Goal: Information Seeking & Learning: Find specific fact

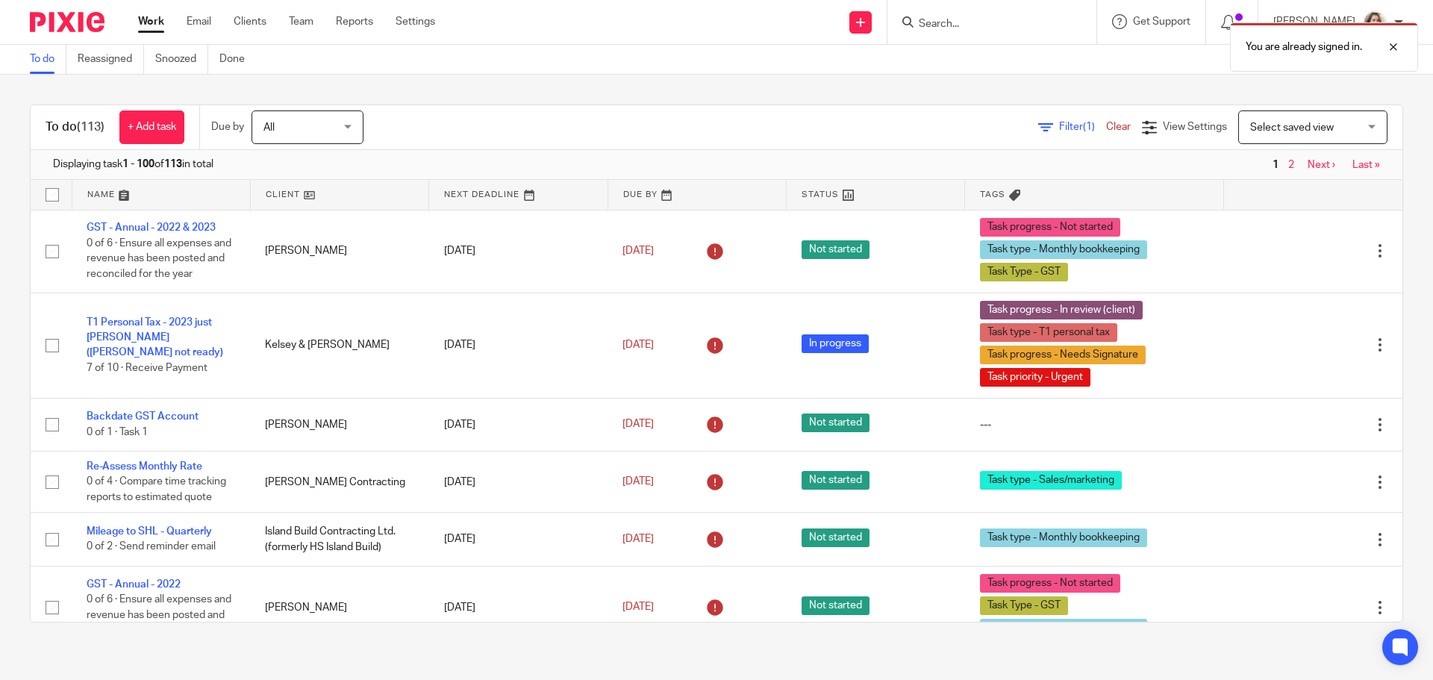
click at [978, 25] on div "You are already signed in." at bounding box center [1068, 43] width 702 height 57
click at [1017, 23] on div "You are already signed in." at bounding box center [1068, 43] width 702 height 57
click at [1021, 25] on div "You are already signed in." at bounding box center [1068, 43] width 702 height 57
click at [958, 22] on div "You are already signed in." at bounding box center [1068, 43] width 702 height 57
click at [1395, 46] on div at bounding box center [1382, 47] width 40 height 18
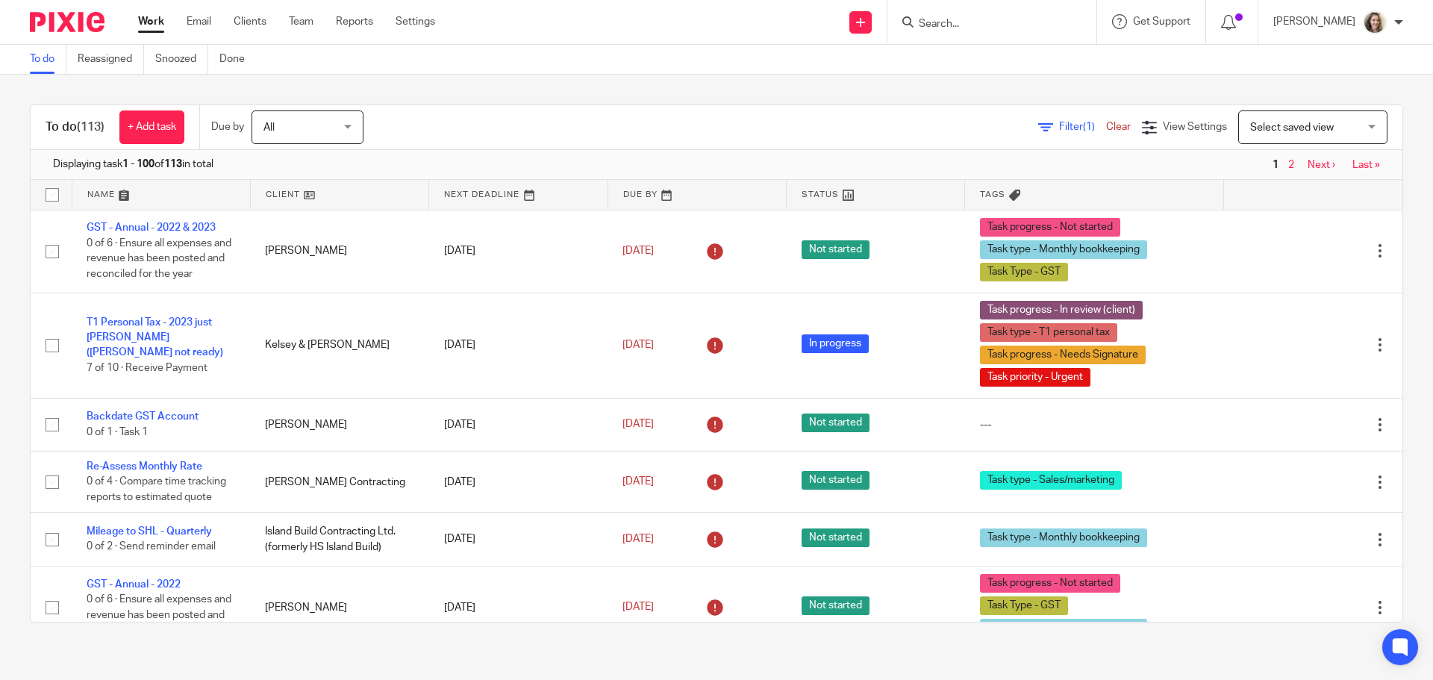
click at [970, 21] on input "Search" at bounding box center [984, 24] width 134 height 13
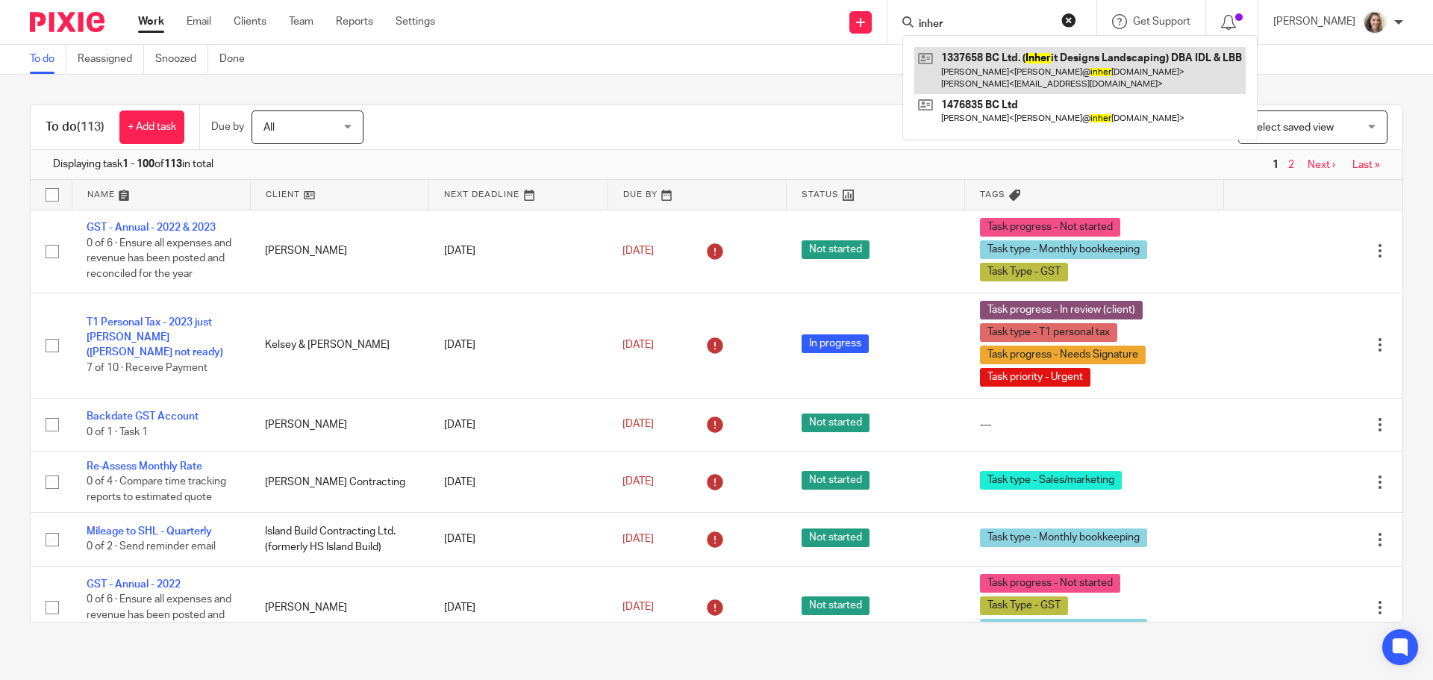
type input "inher"
click at [1090, 62] on link at bounding box center [1079, 70] width 331 height 46
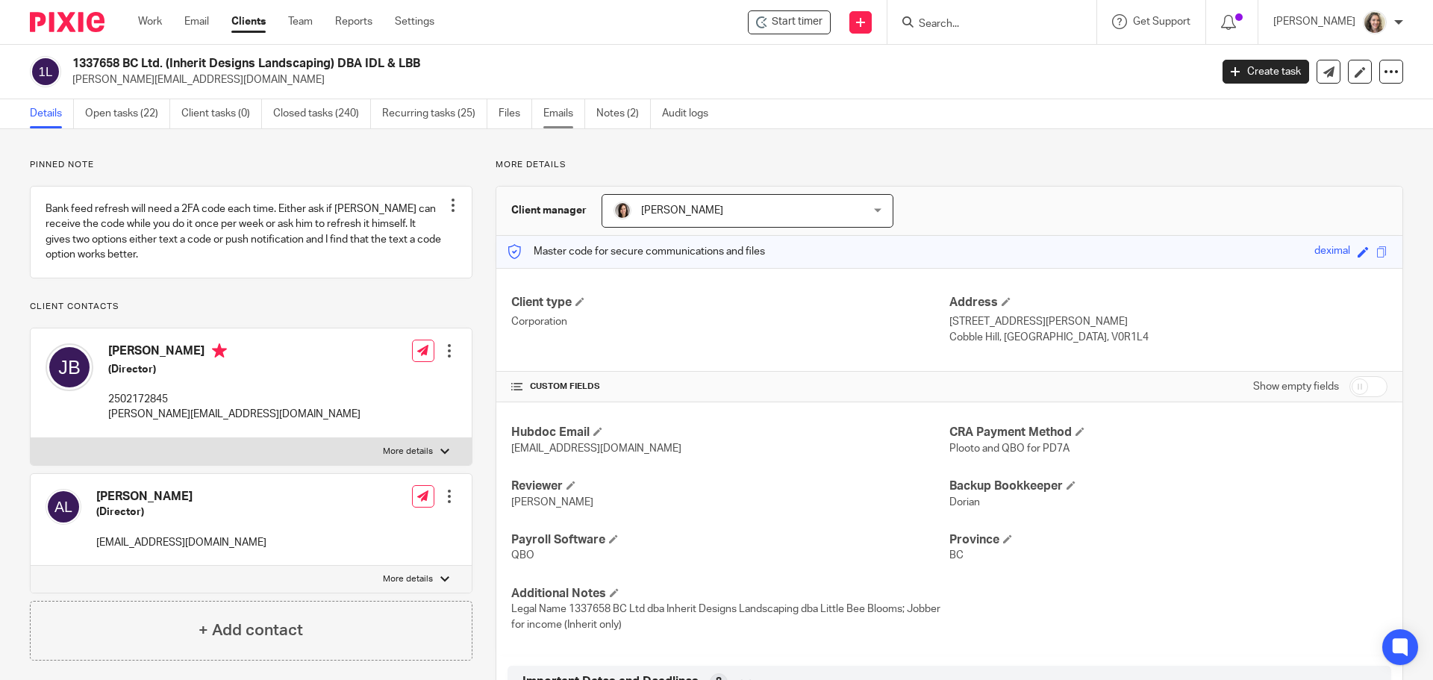
click at [561, 114] on link "Emails" at bounding box center [564, 113] width 42 height 29
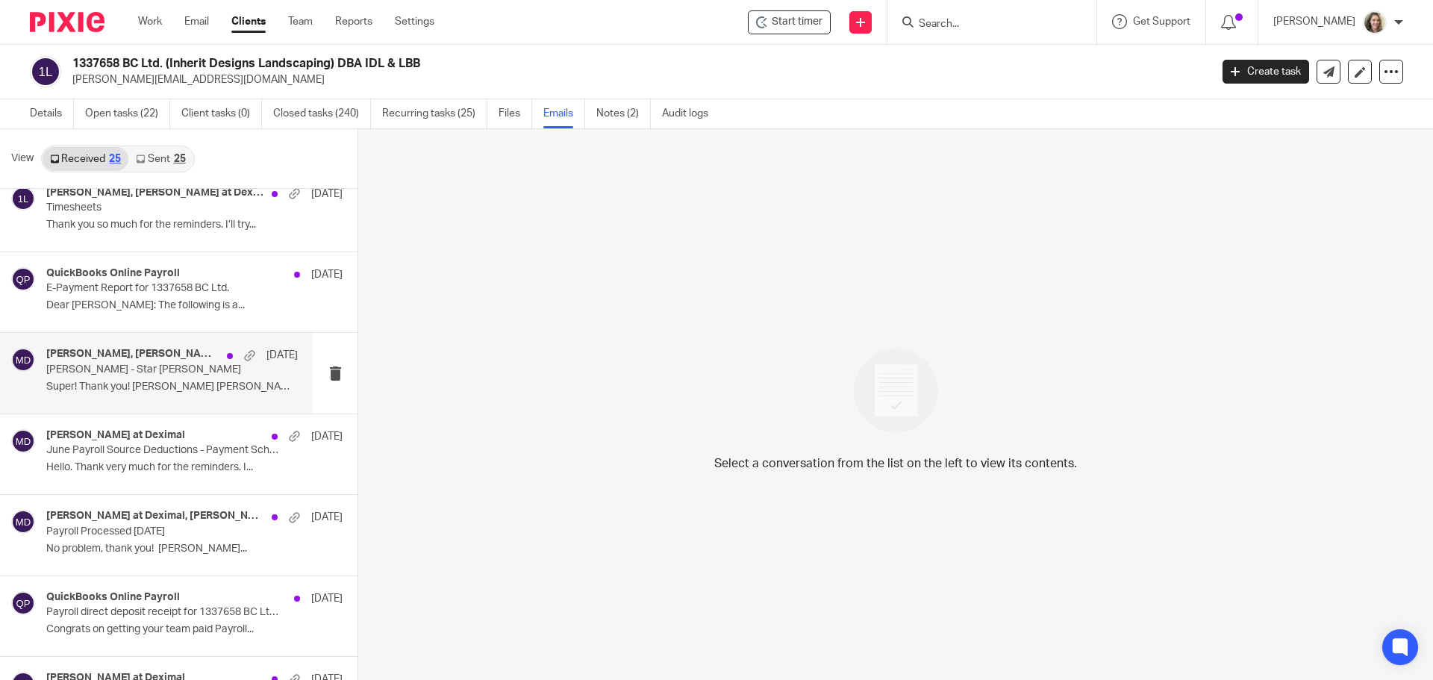
scroll to position [224, 0]
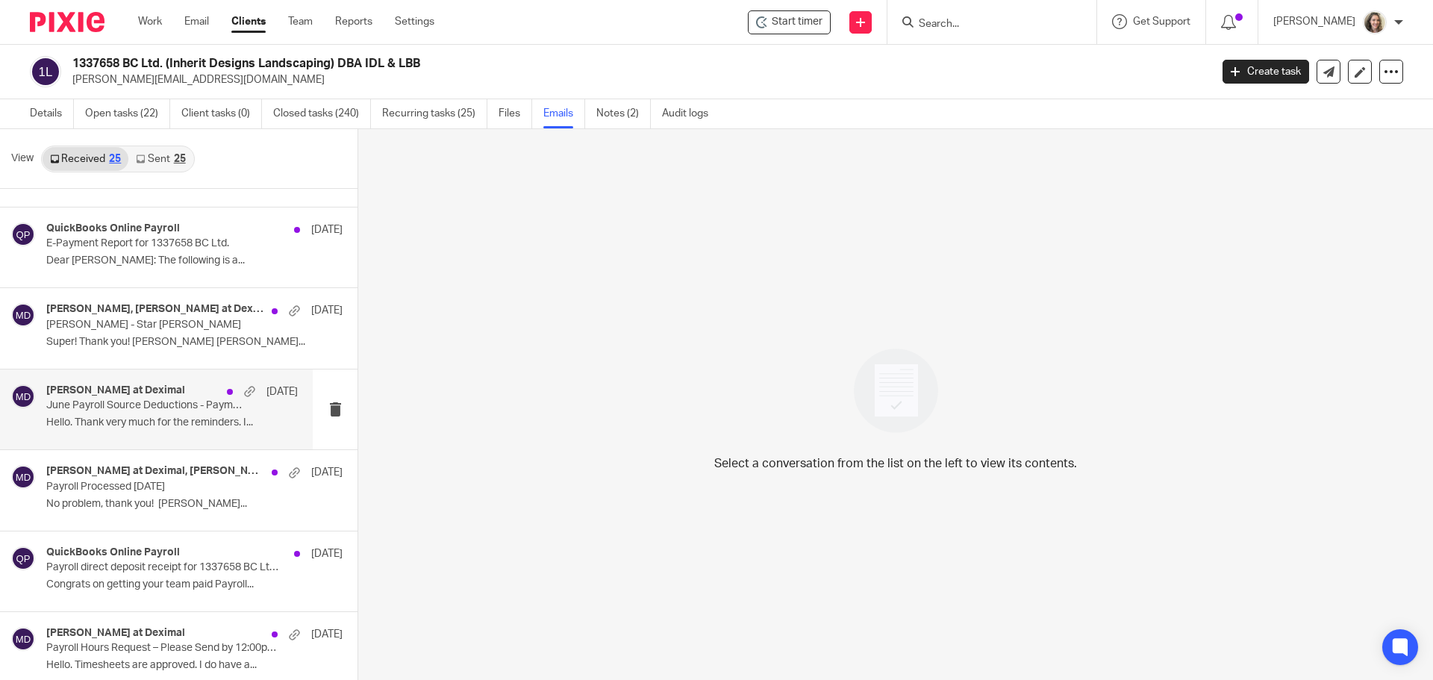
click at [147, 424] on p "Hello. Thank very much for the reminders. I..." at bounding box center [172, 422] width 252 height 13
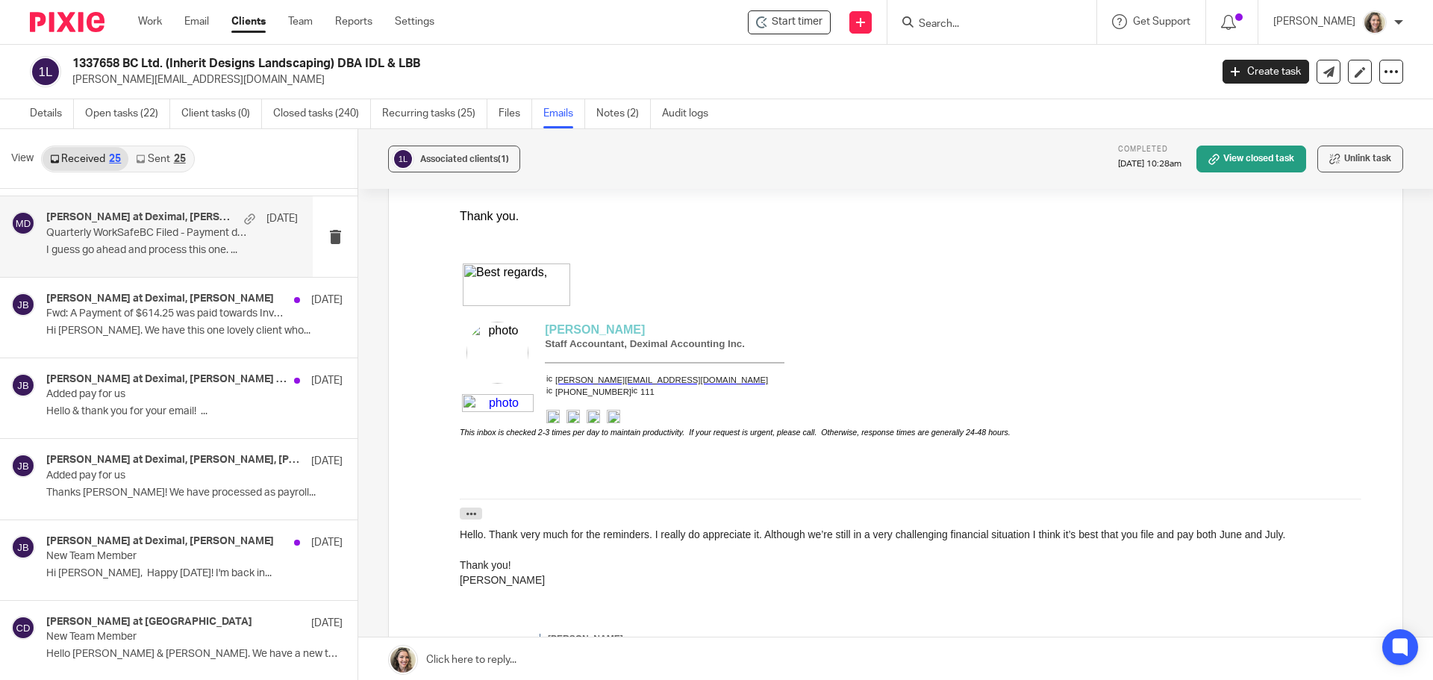
scroll to position [746, 0]
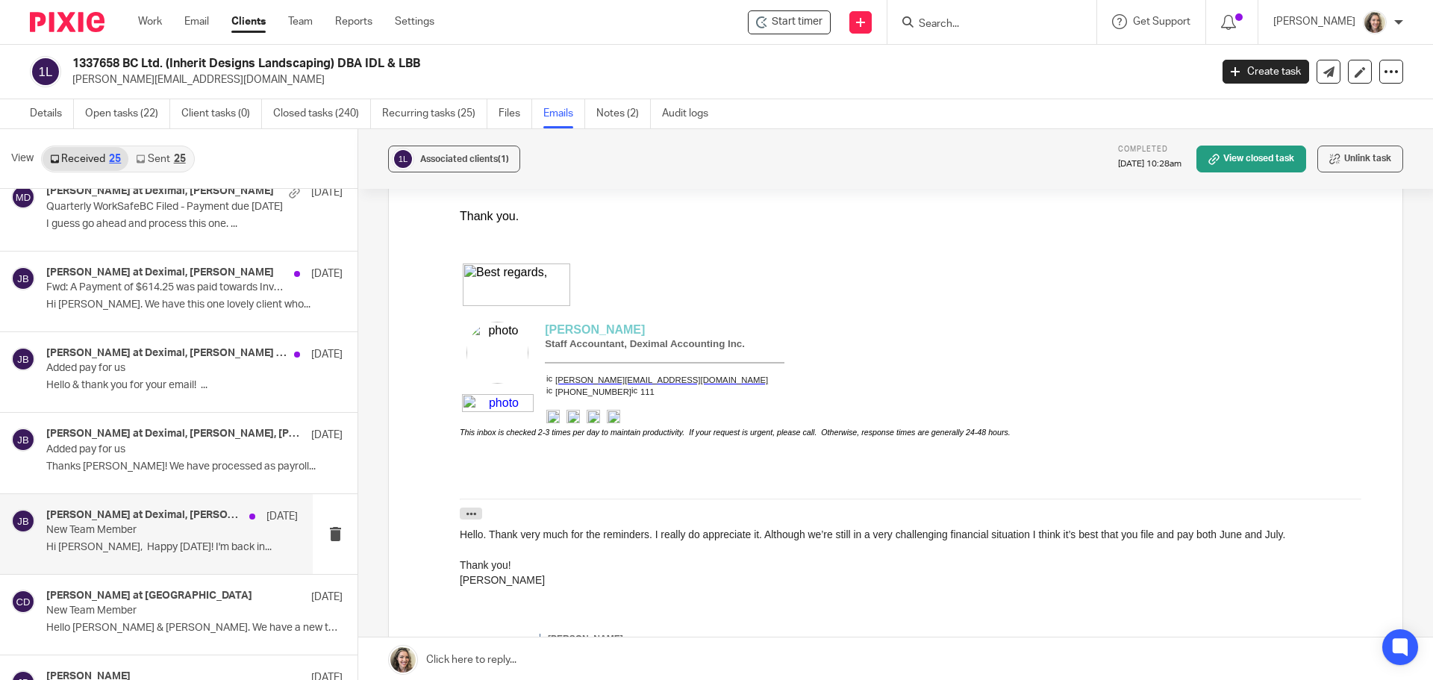
click at [164, 528] on p "New Team Member" at bounding box center [147, 530] width 202 height 13
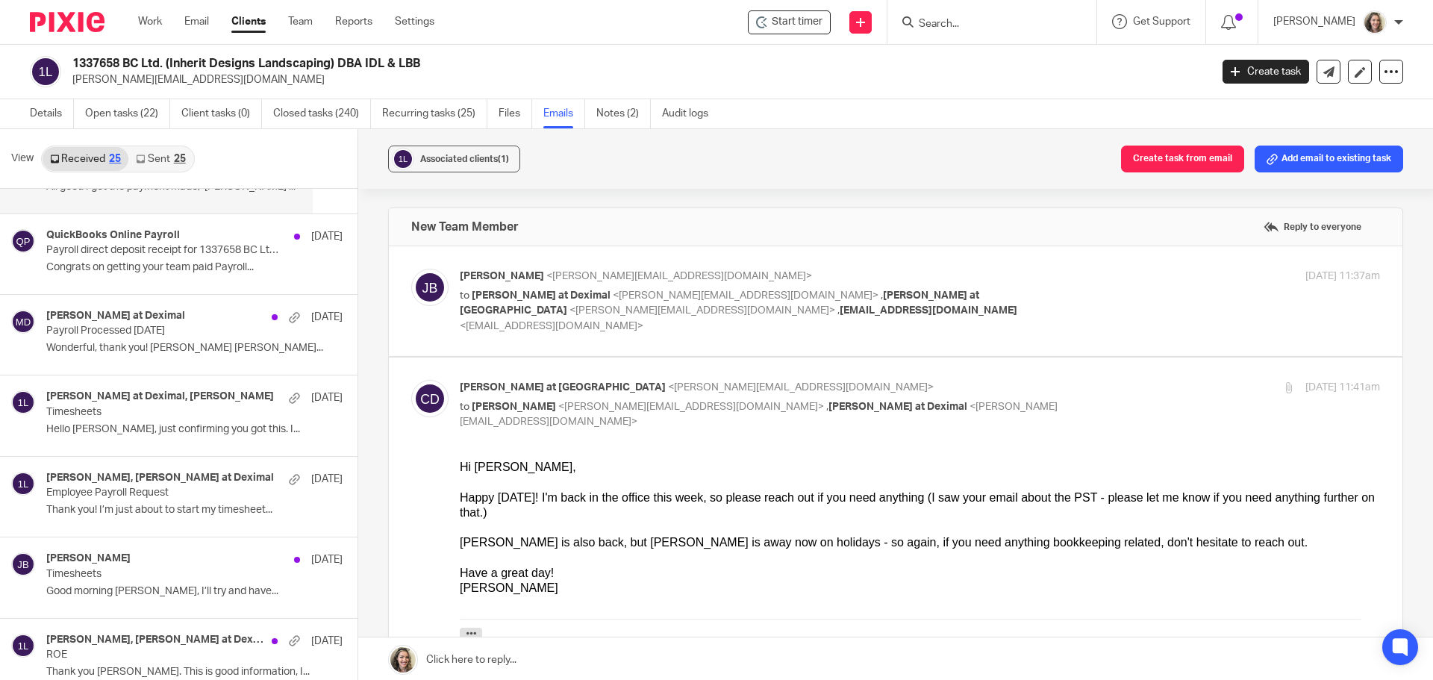
scroll to position [1343, 0]
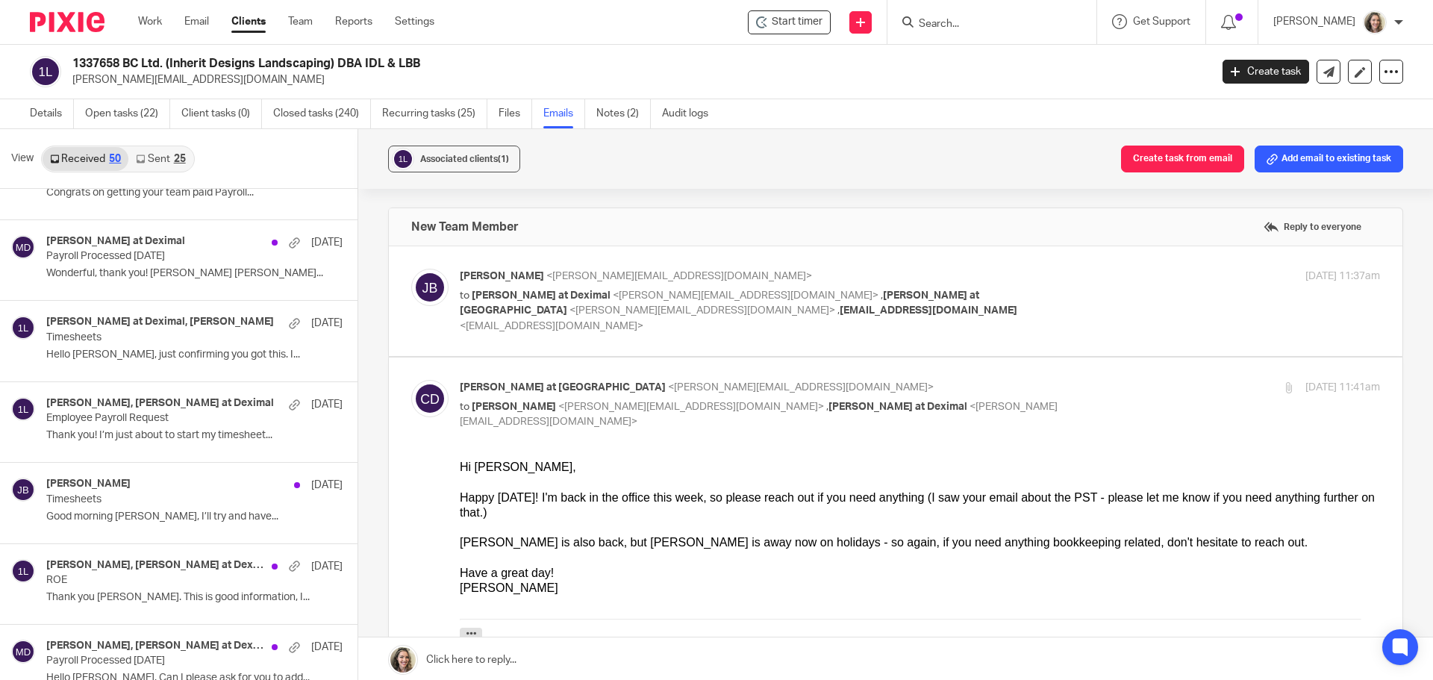
click at [158, 152] on link "Sent 25" at bounding box center [160, 159] width 64 height 24
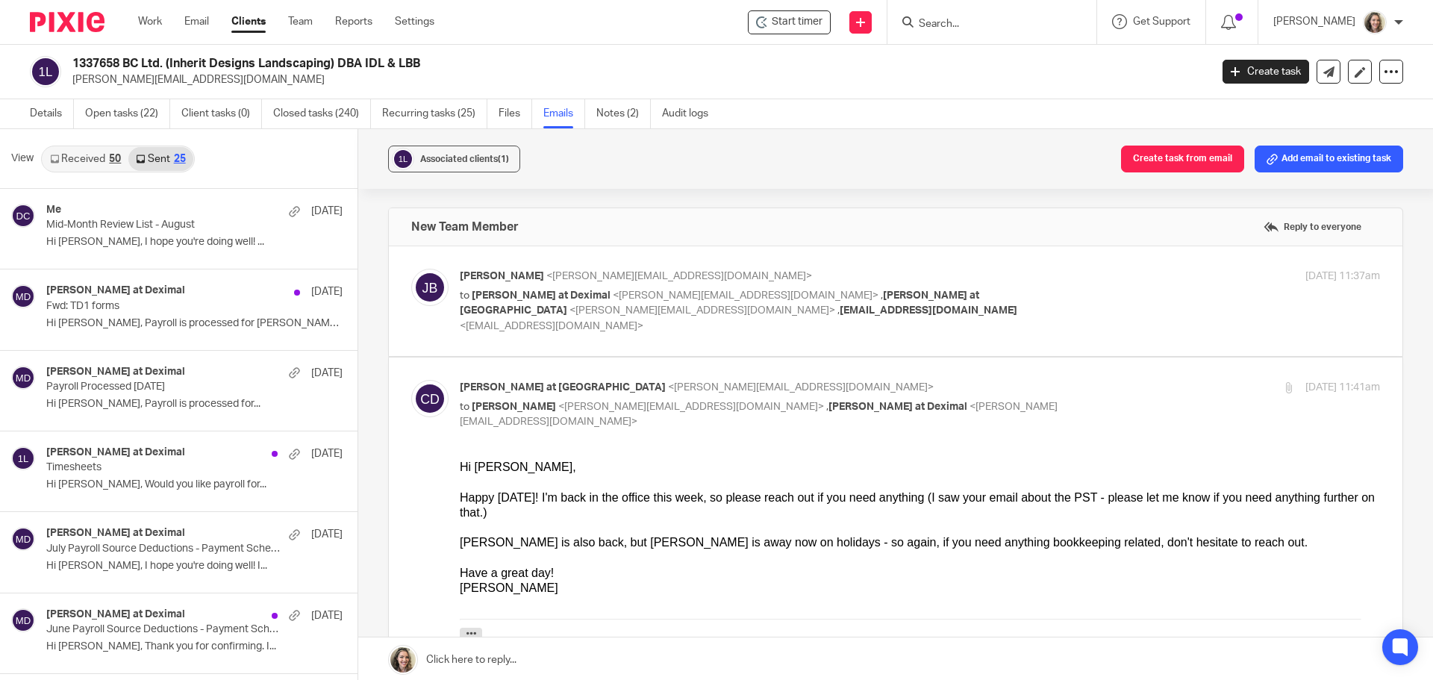
scroll to position [2, 0]
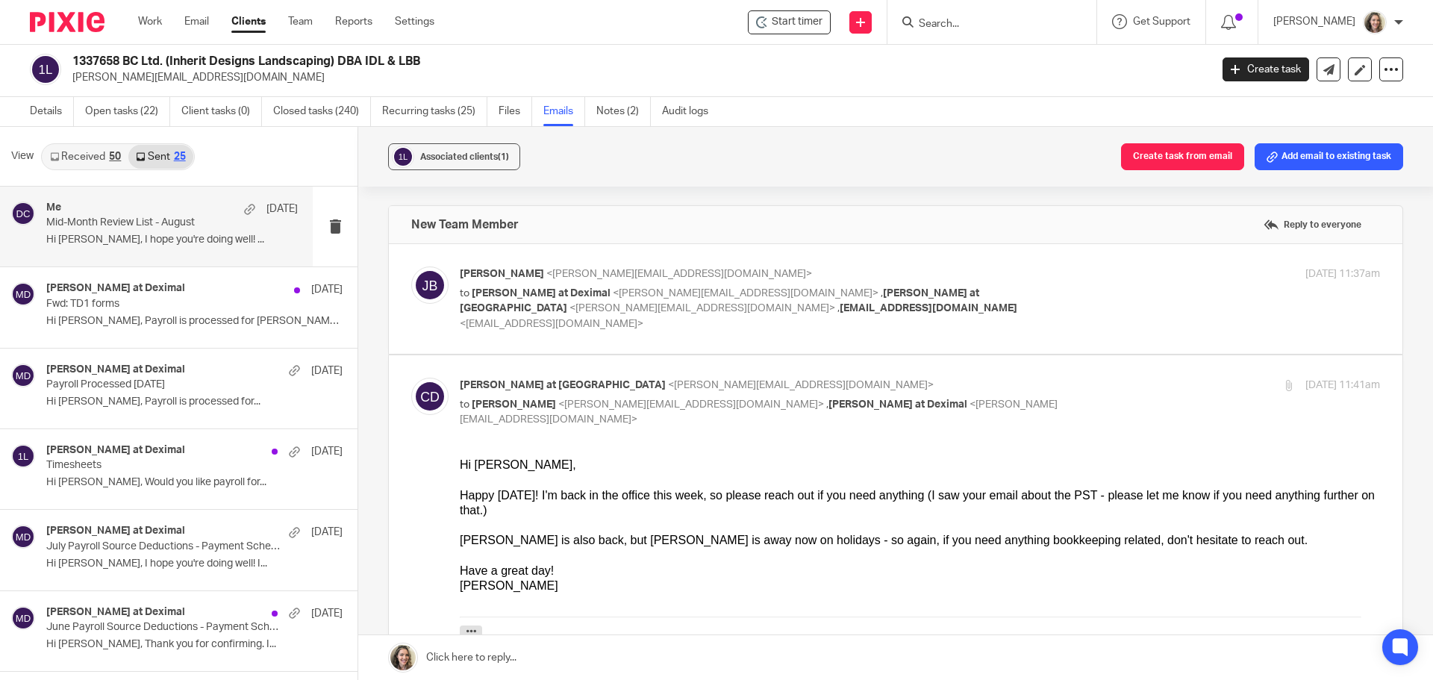
click at [164, 242] on p "Hi [PERSON_NAME], I hope you're doing well! ..." at bounding box center [172, 240] width 252 height 13
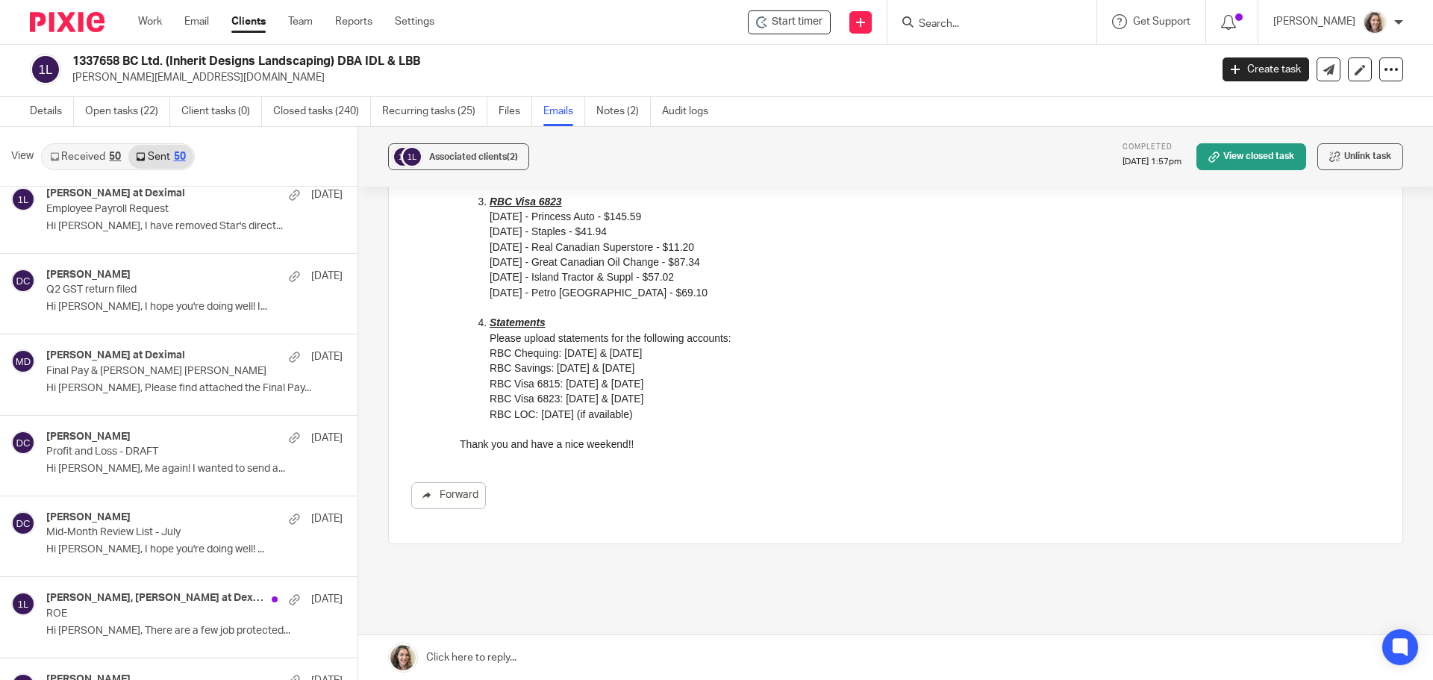
scroll to position [1493, 0]
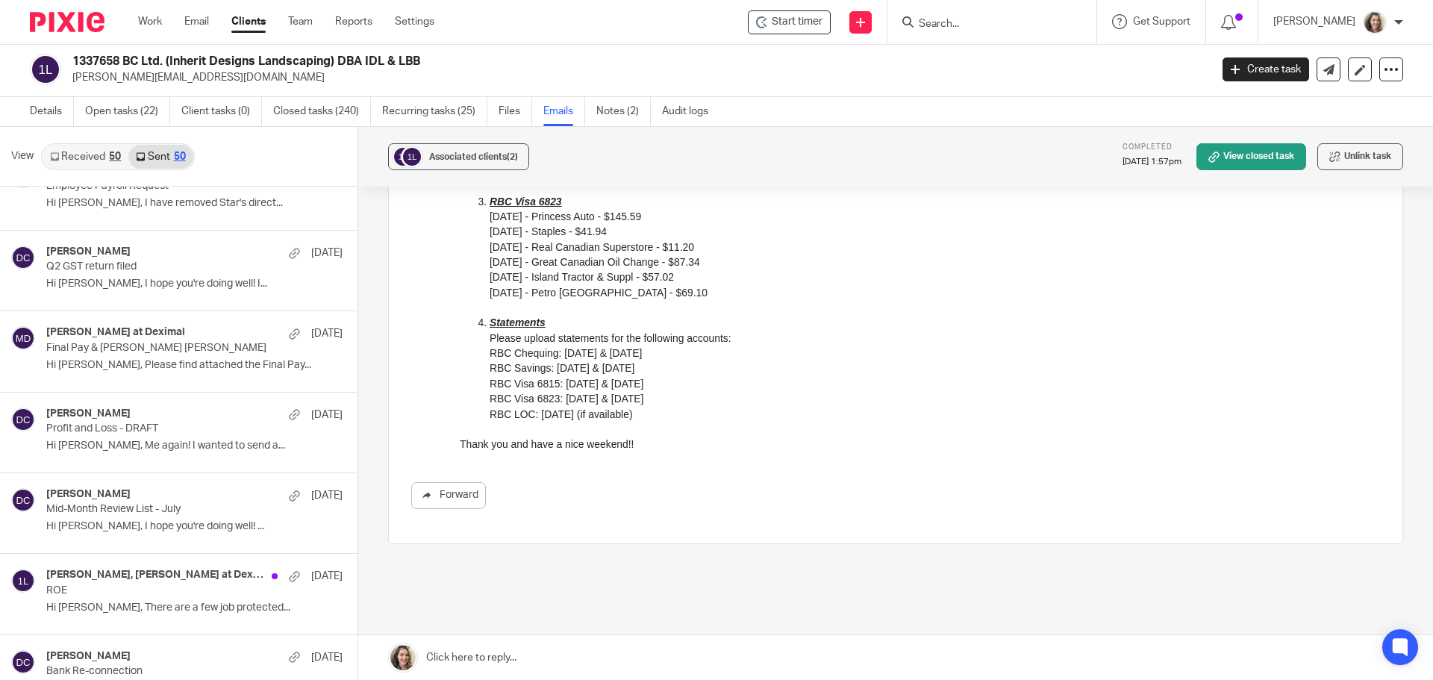
click at [160, 527] on p "Hi [PERSON_NAME], I hope you're doing well! ..." at bounding box center [194, 526] width 296 height 13
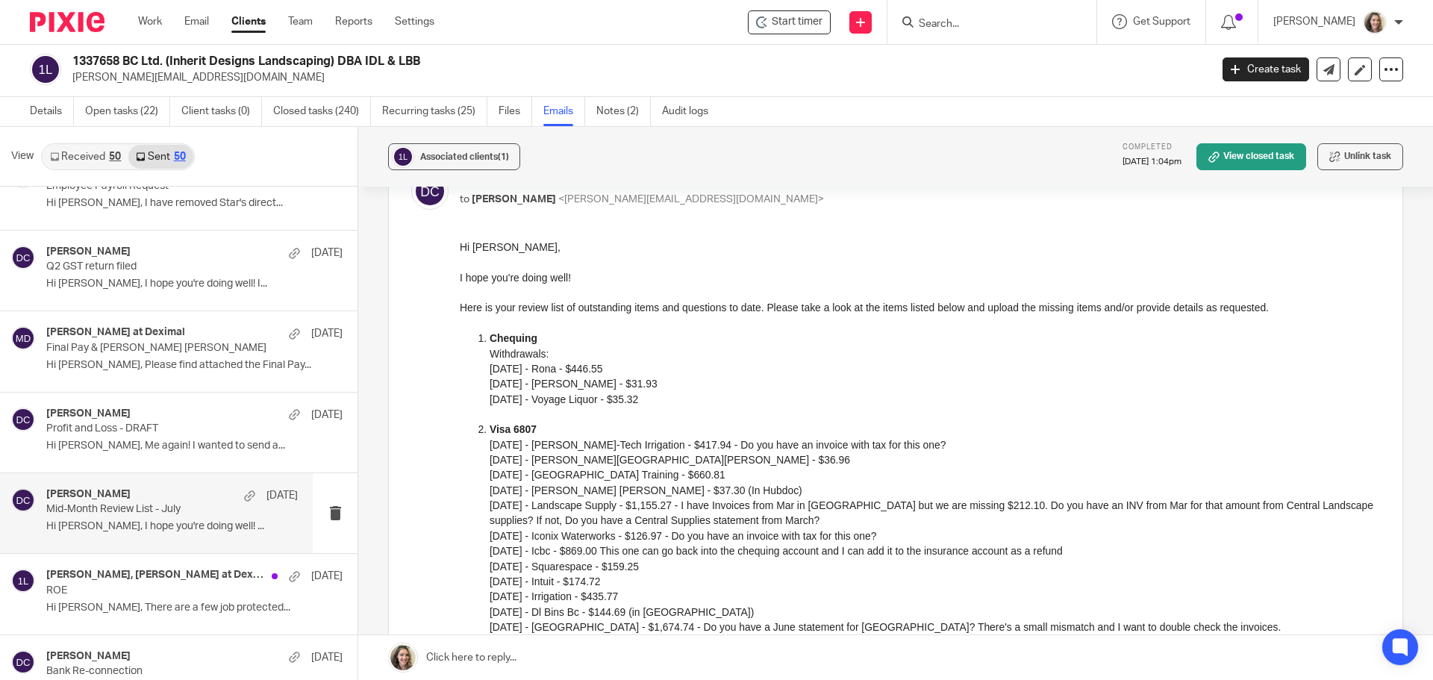
scroll to position [149, 0]
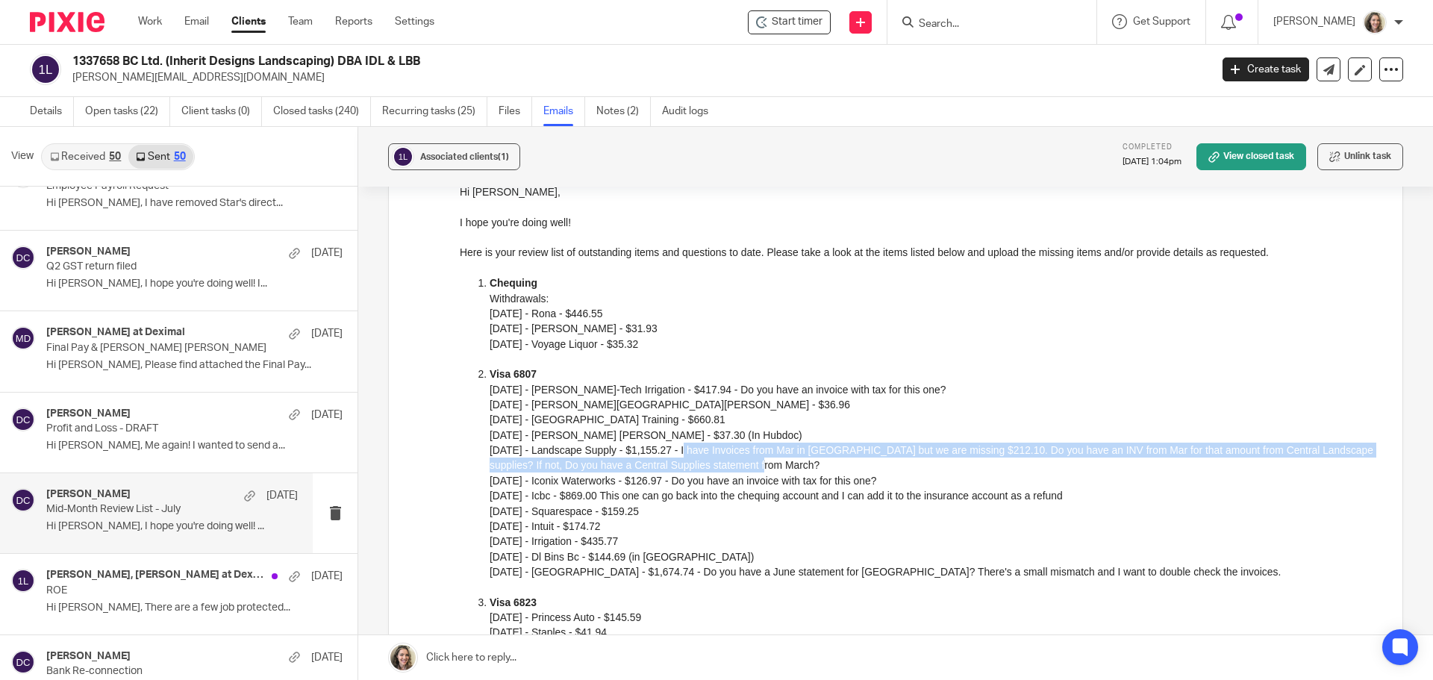
drag, startPoint x: 778, startPoint y: 466, endPoint x: 684, endPoint y: 452, distance: 95.0
click at [684, 452] on p "[DATE] - [PERSON_NAME]-Tech Irrigation - $417.94 - Do you have an invoice with …" at bounding box center [935, 473] width 890 height 182
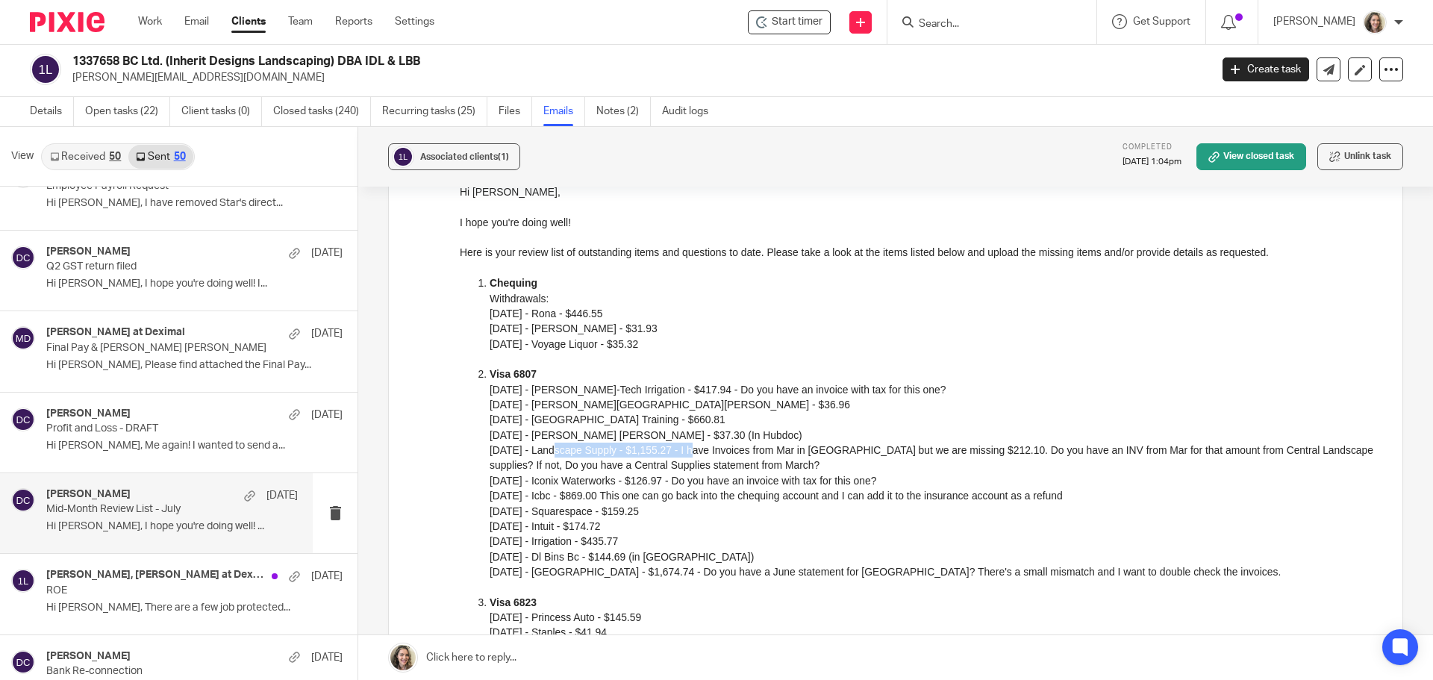
drag, startPoint x: 551, startPoint y: 449, endPoint x: 693, endPoint y: 451, distance: 142.6
click at [693, 451] on p "[DATE] - [PERSON_NAME]-Tech Irrigation - $417.94 - Do you have an invoice with …" at bounding box center [935, 473] width 890 height 182
click at [907, 464] on p "[DATE] - [PERSON_NAME]-Tech Irrigation - $417.94 - Do you have an invoice with …" at bounding box center [935, 473] width 890 height 182
drag, startPoint x: 687, startPoint y: 448, endPoint x: 638, endPoint y: 446, distance: 48.5
click at [638, 446] on p "[DATE] - [PERSON_NAME]-Tech Irrigation - $417.94 - Do you have an invoice with …" at bounding box center [935, 473] width 890 height 182
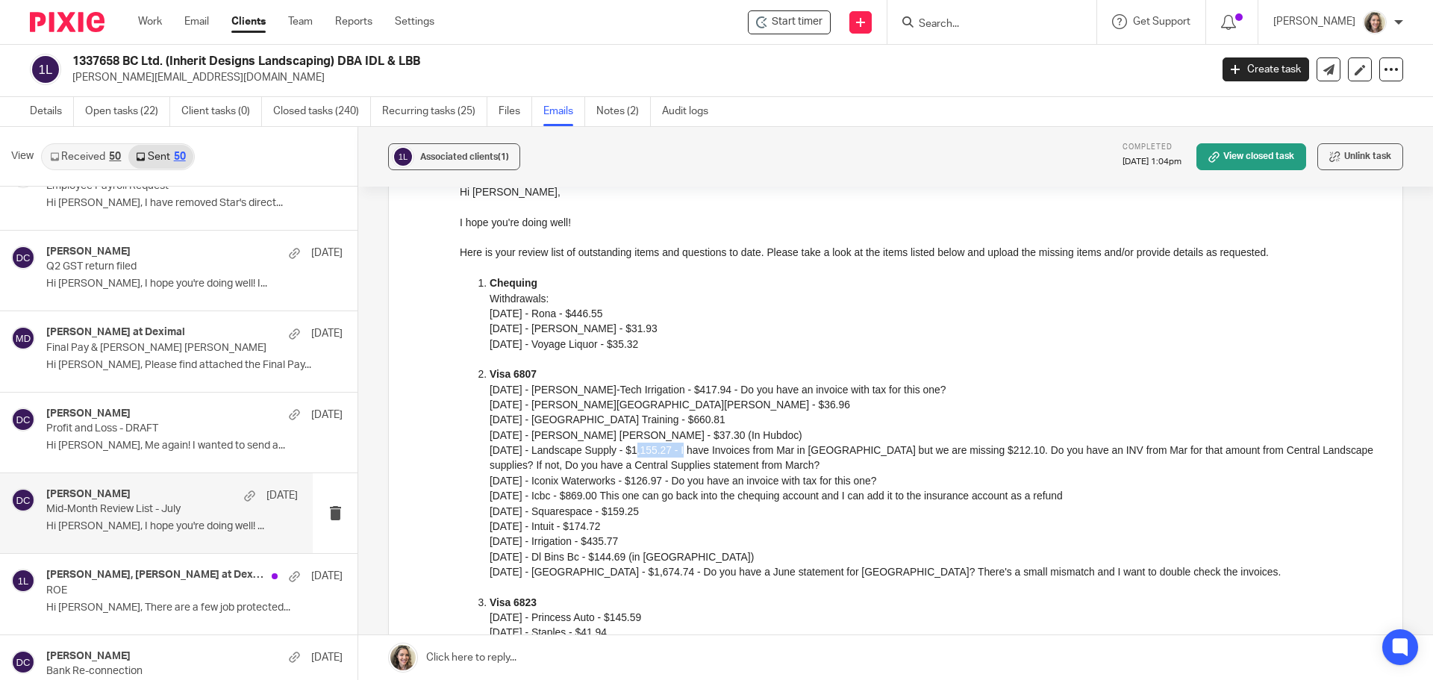
drag, startPoint x: 726, startPoint y: 450, endPoint x: 890, endPoint y: 478, distance: 166.6
click at [890, 478] on p "[DATE] - [PERSON_NAME]-Tech Irrigation - $417.94 - Do you have an invoice with …" at bounding box center [935, 473] width 890 height 182
click at [814, 464] on p "[DATE] - [PERSON_NAME]-Tech Irrigation - $417.94 - Do you have an invoice with …" at bounding box center [935, 473] width 890 height 182
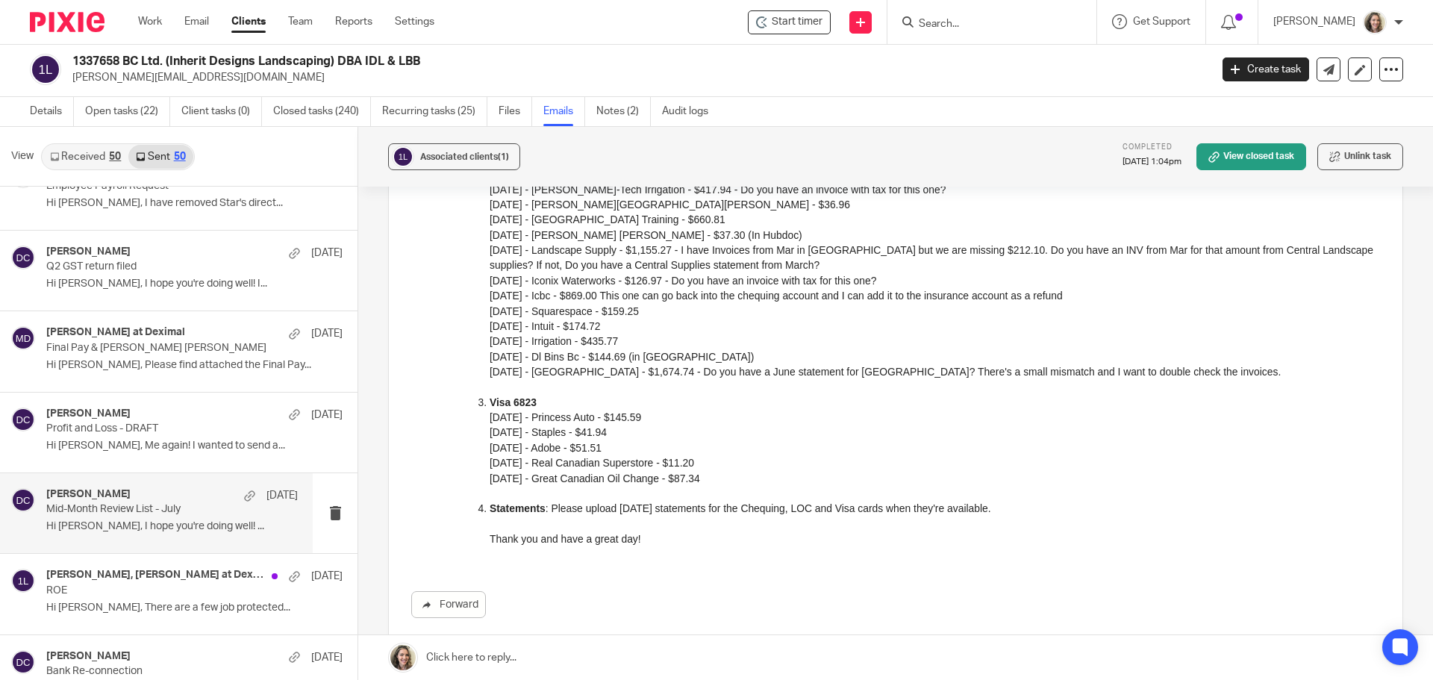
scroll to position [373, 0]
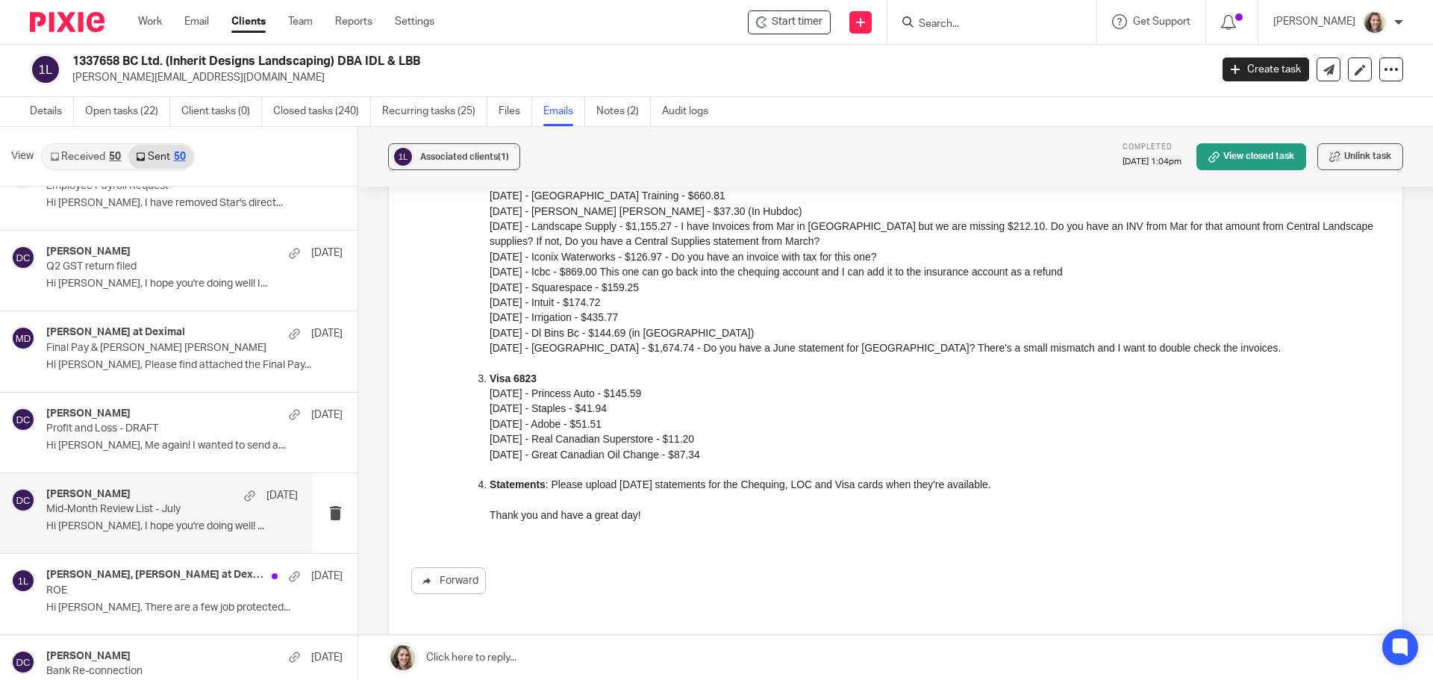
drag, startPoint x: 490, startPoint y: 487, endPoint x: 1003, endPoint y: 490, distance: 513.5
click at [1003, 490] on p "Statements : Please upload [DATE] statements for the Chequing, LOC and Visa car…" at bounding box center [935, 484] width 890 height 15
click at [973, 478] on p "Statements : Please upload [DATE] statements for the Chequing, LOC and Visa car…" at bounding box center [935, 484] width 890 height 15
click at [1020, 486] on p "Statements : Please upload [DATE] statements for the Chequing, LOC and Visa car…" at bounding box center [935, 484] width 890 height 15
drag, startPoint x: 34, startPoint y: 112, endPoint x: 161, endPoint y: 122, distance: 128.1
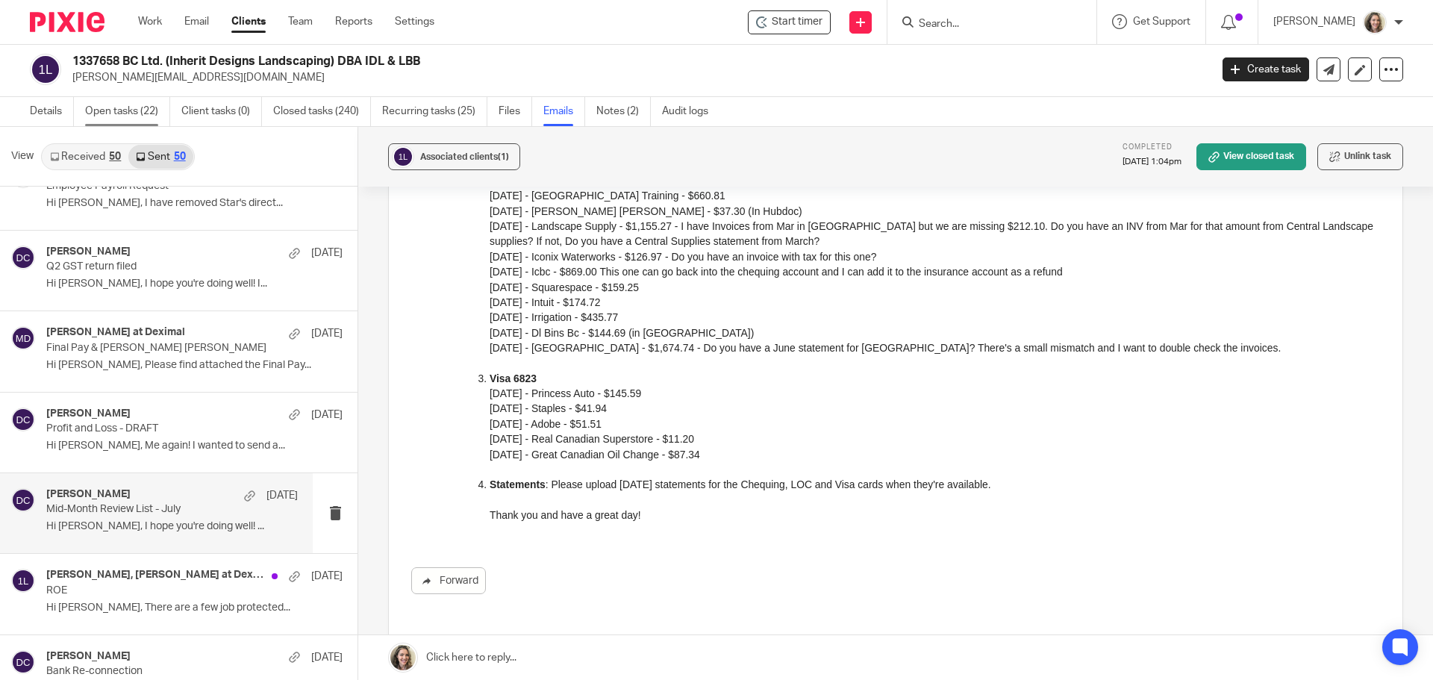
click at [34, 111] on link "Details" at bounding box center [52, 111] width 44 height 29
